Goal: Navigation & Orientation: Find specific page/section

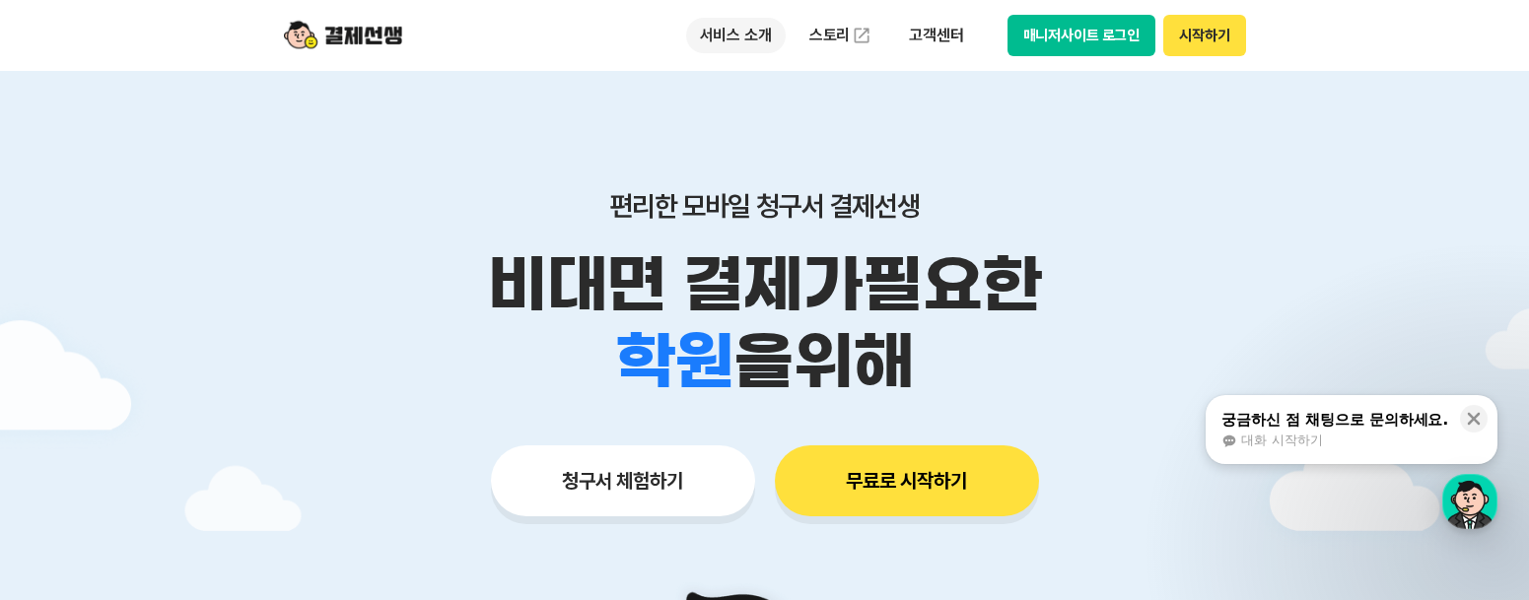
click at [752, 37] on p "서비스 소개" at bounding box center [736, 35] width 100 height 35
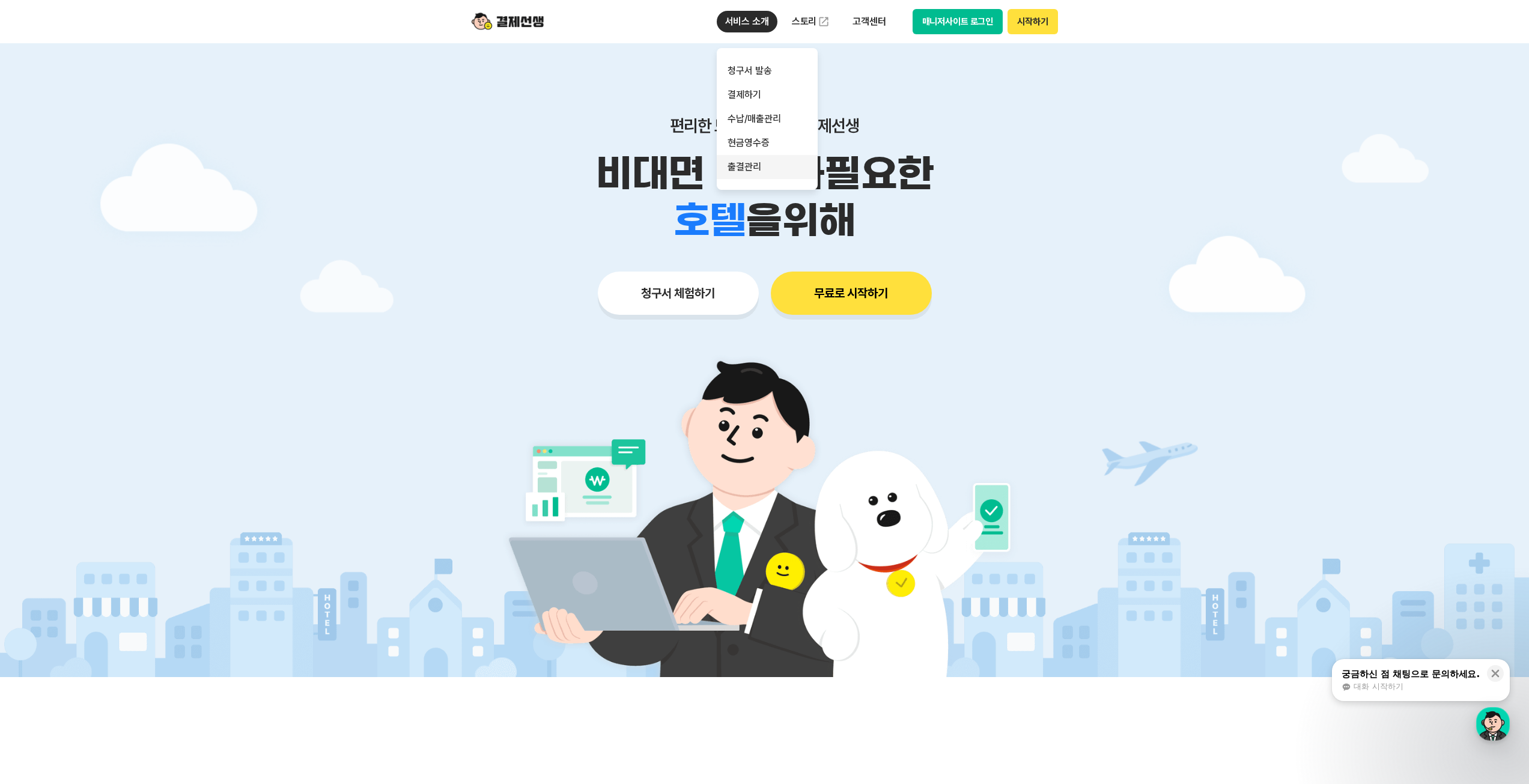
click at [781, 166] on link "출결관리" at bounding box center [767, 166] width 101 height 24
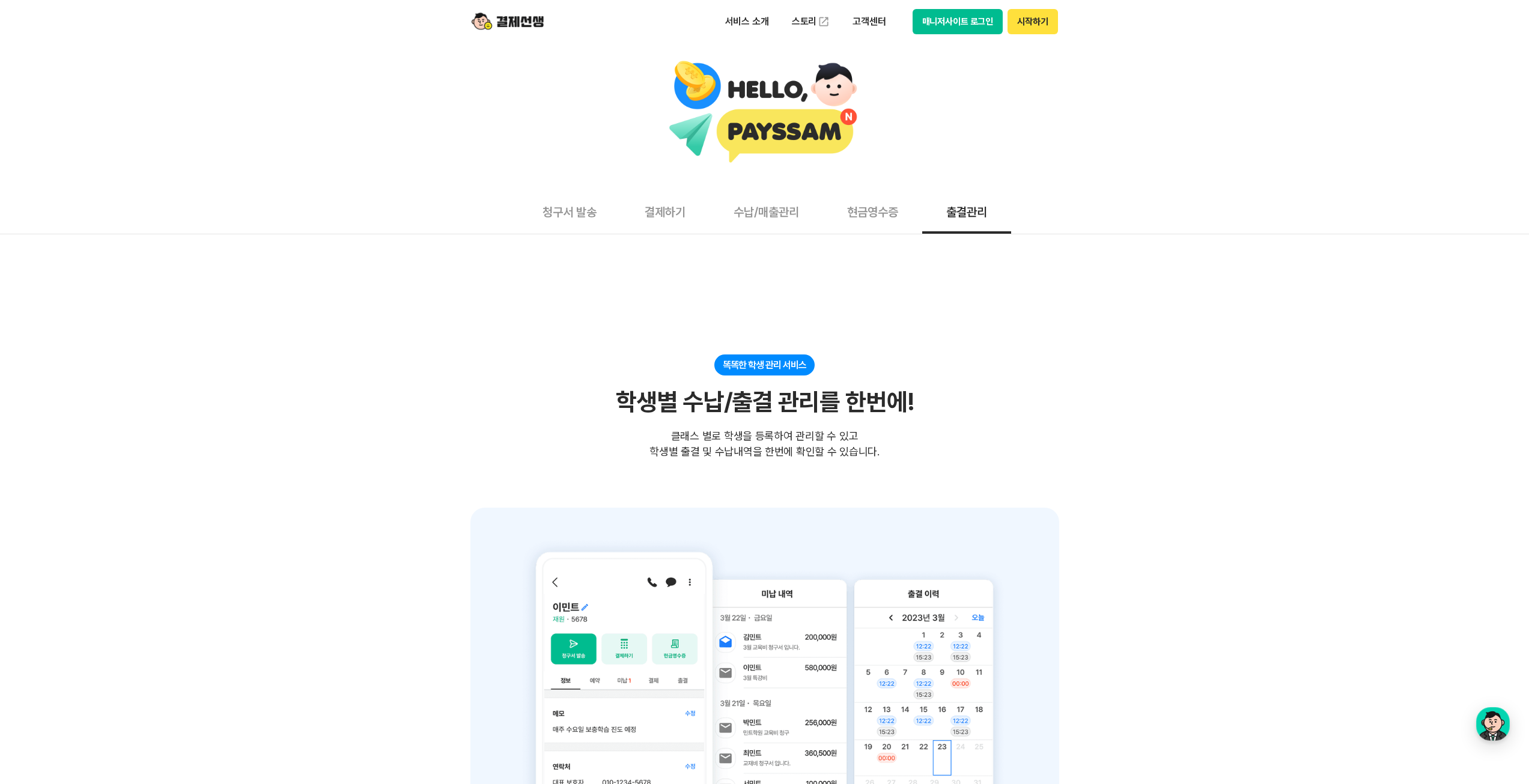
click at [508, 21] on img at bounding box center [508, 21] width 72 height 23
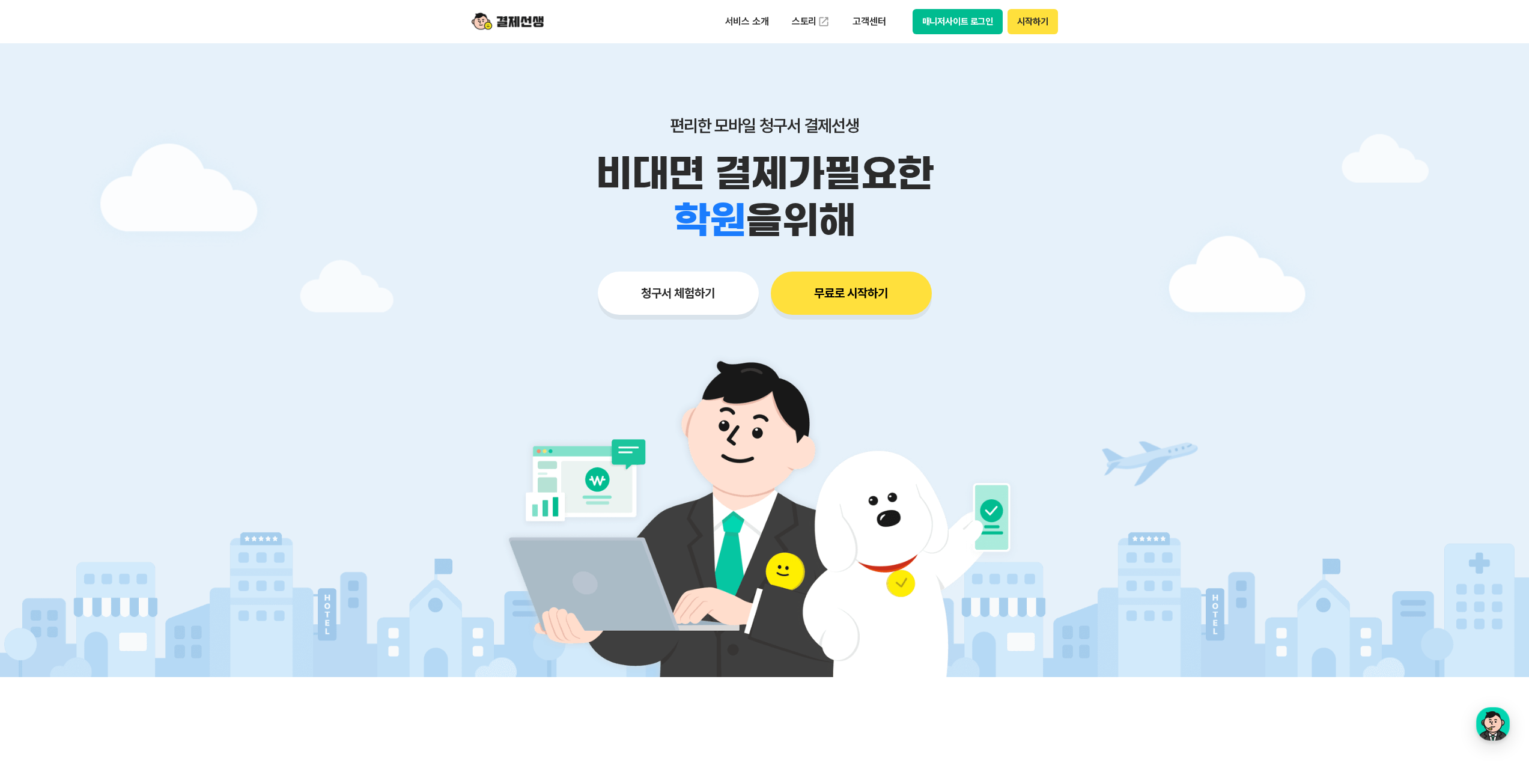
click at [931, 12] on button "매니저사이트 로그인" at bounding box center [958, 21] width 91 height 25
click at [931, 21] on button "시작하기" at bounding box center [1032, 21] width 50 height 25
